Goal: Task Accomplishment & Management: Manage account settings

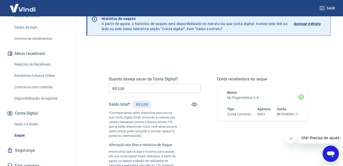
scroll to position [26, 0]
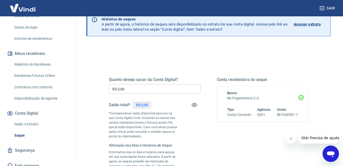
click at [131, 87] on input "R$ 0,00" at bounding box center [155, 88] width 92 height 9
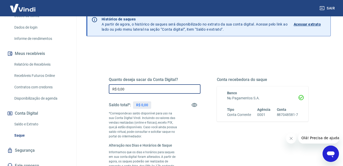
scroll to position [102, 0]
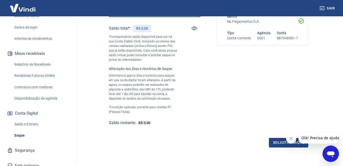
click at [19, 130] on link "Saque" at bounding box center [41, 135] width 58 height 10
click at [14, 130] on link "Saque" at bounding box center [41, 135] width 58 height 10
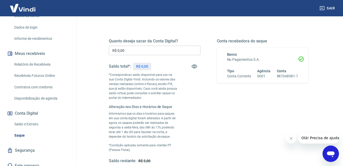
scroll to position [26, 0]
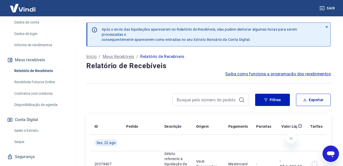
scroll to position [77, 0]
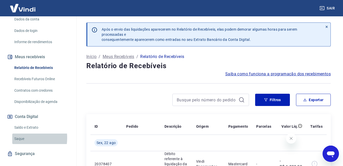
drag, startPoint x: 16, startPoint y: 138, endPoint x: 53, endPoint y: 141, distance: 37.5
click at [17, 139] on link "Saque" at bounding box center [41, 139] width 58 height 10
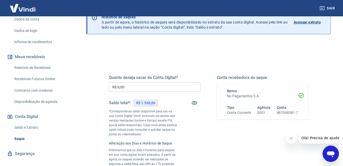
scroll to position [26, 0]
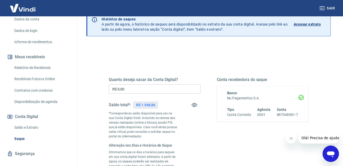
click at [130, 90] on input "R$ 0,00" at bounding box center [155, 88] width 92 height 9
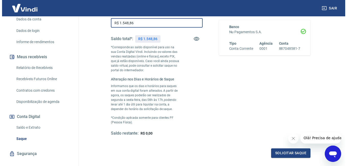
scroll to position [128, 0]
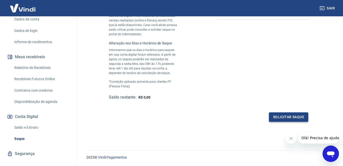
type input "R$ 1.548,86"
click at [291, 118] on button "Solicitar saque" at bounding box center [288, 117] width 39 height 9
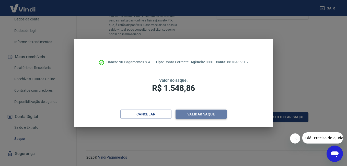
click at [203, 114] on button "Validar saque" at bounding box center [201, 114] width 51 height 9
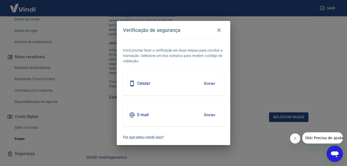
click at [205, 82] on button "Enviar" at bounding box center [210, 83] width 17 height 11
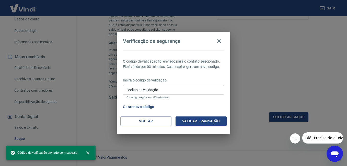
click at [144, 91] on input "Código de validação" at bounding box center [173, 89] width 101 height 9
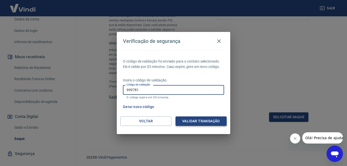
type input "999781"
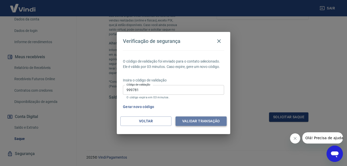
click at [200, 119] on button "Validar transação" at bounding box center [201, 121] width 51 height 9
